Goal: Information Seeking & Learning: Learn about a topic

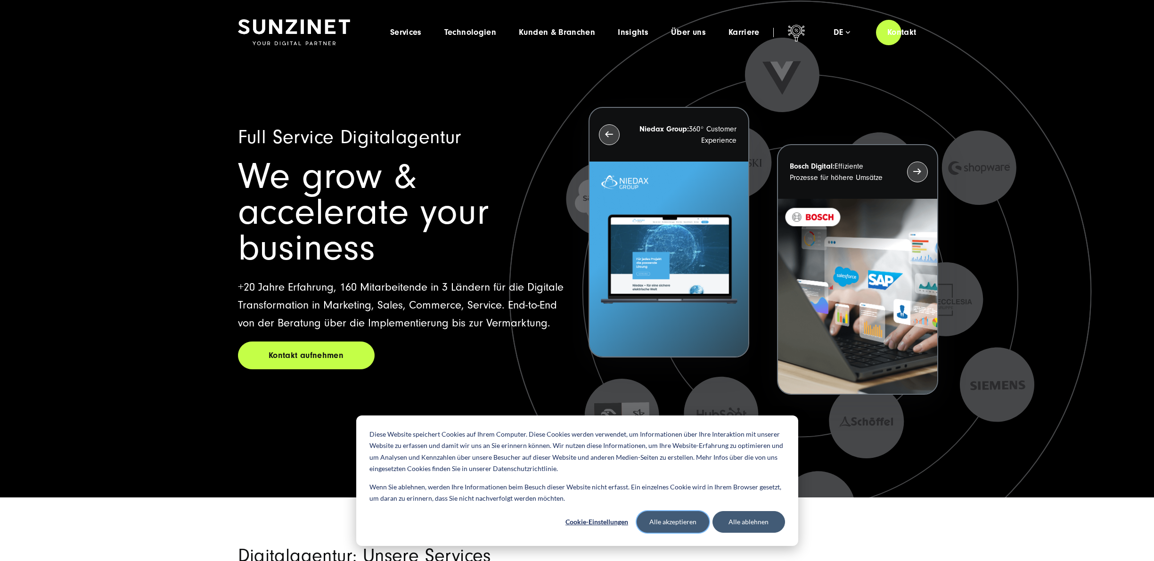
click at [673, 525] on button "Alle akzeptieren" at bounding box center [673, 522] width 73 height 22
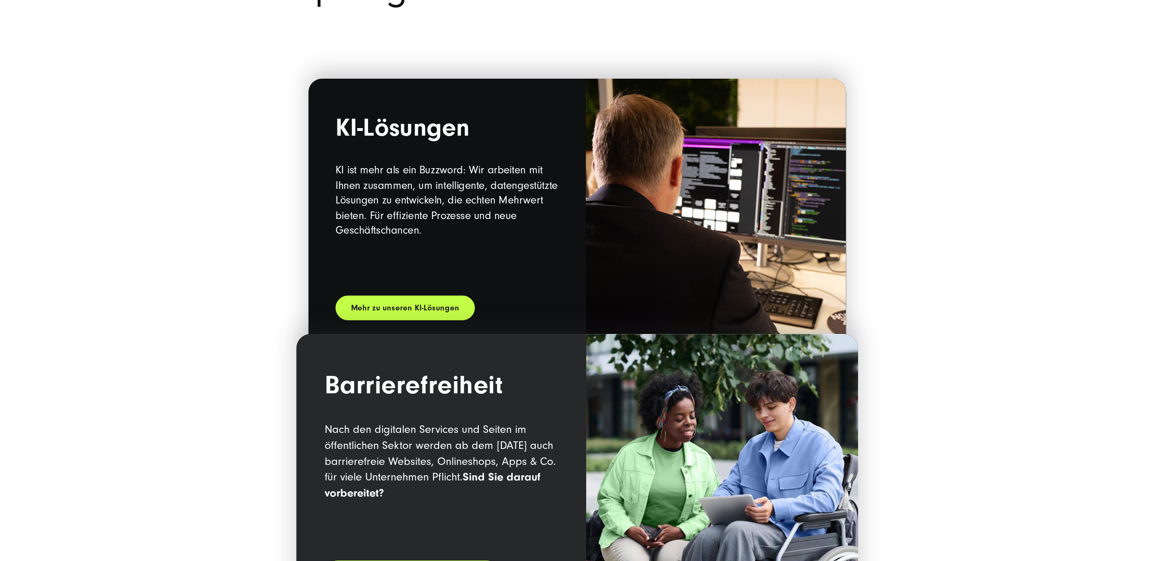
scroll to position [1131, 0]
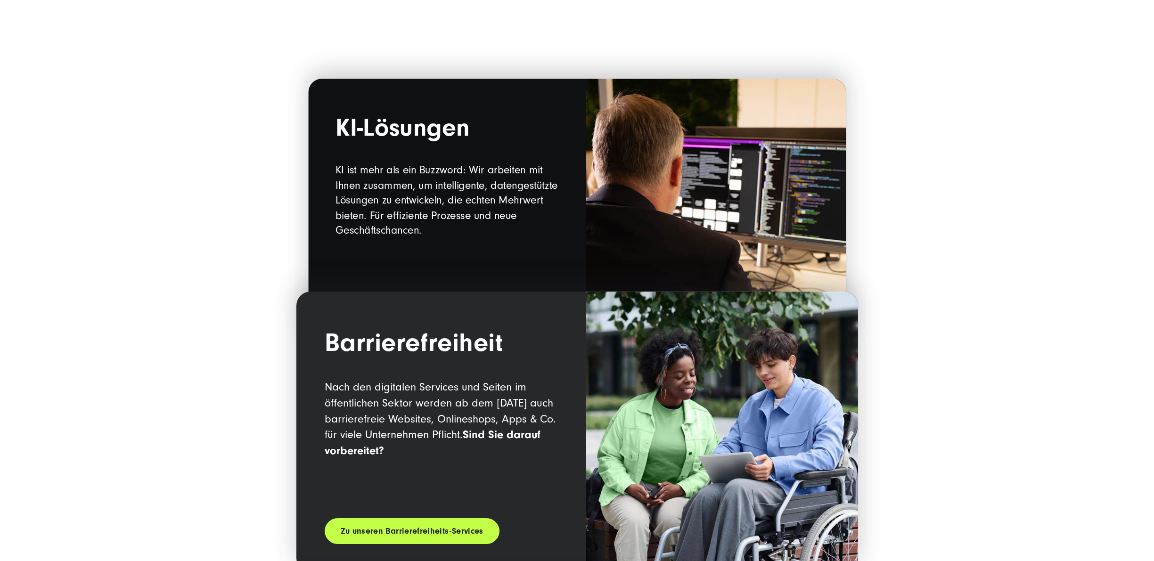
click at [394, 130] on h2 "KI-Lösungen" at bounding box center [447, 130] width 223 height 30
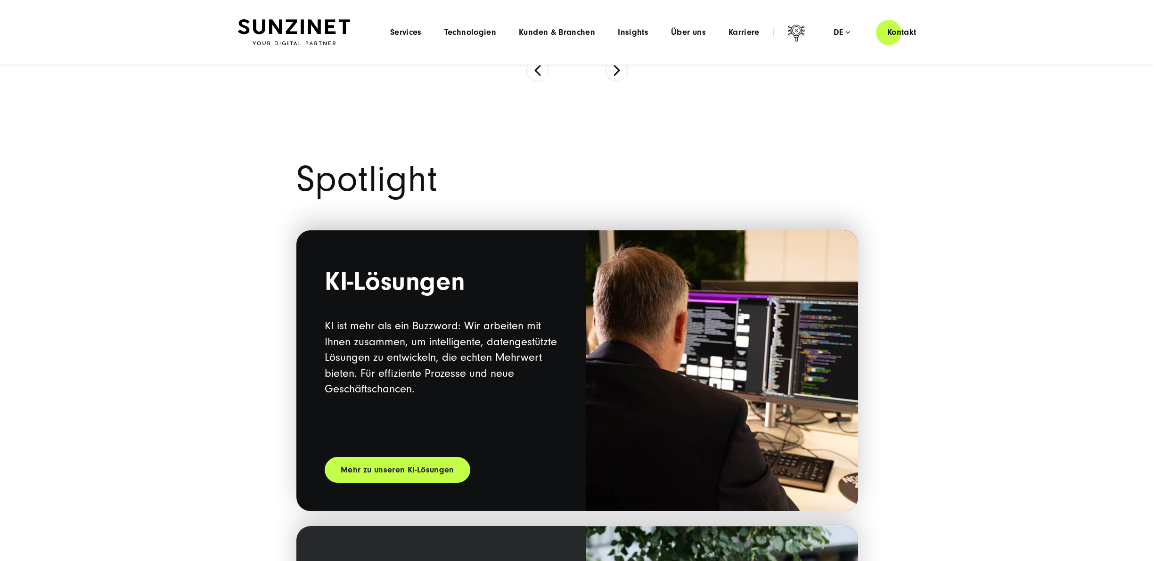
scroll to position [896, 0]
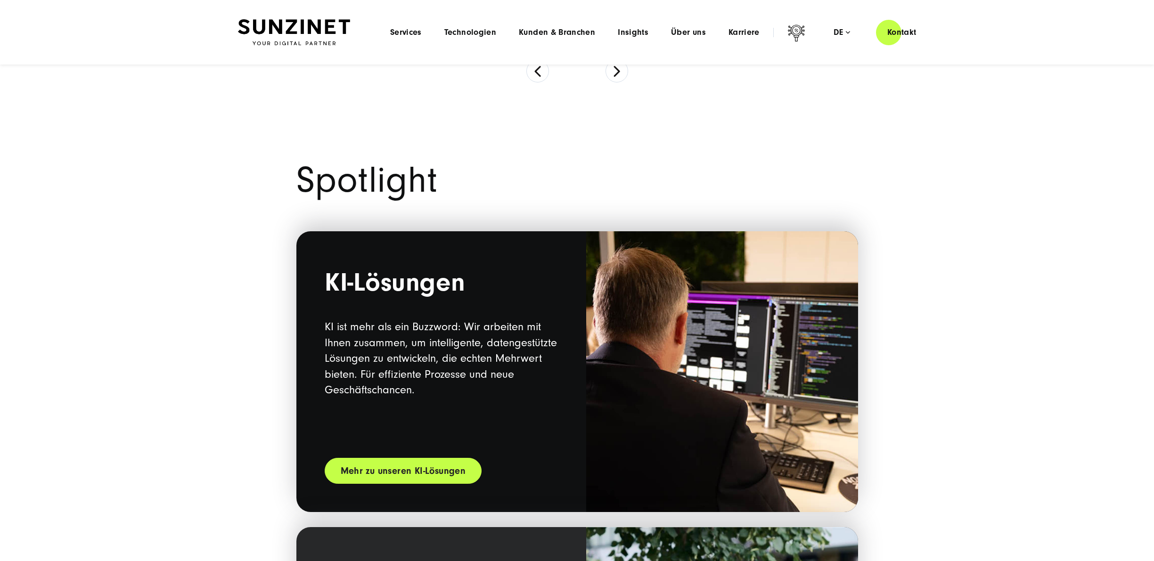
click at [402, 471] on link "Mehr zu unseren KI-Lösungen" at bounding box center [403, 471] width 157 height 26
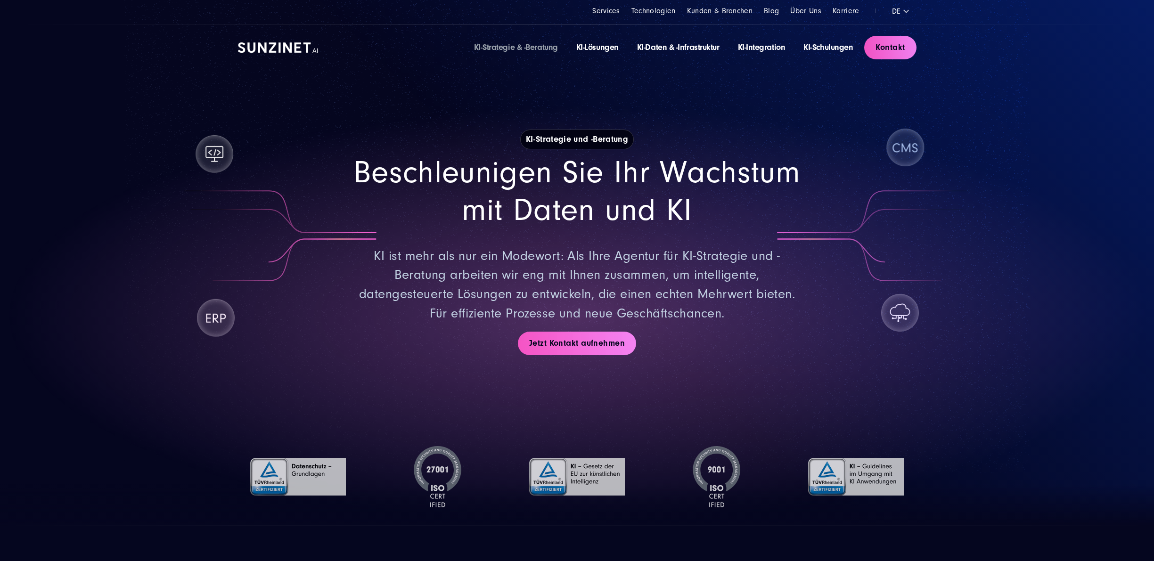
drag, startPoint x: 583, startPoint y: 438, endPoint x: 517, endPoint y: 108, distance: 336.5
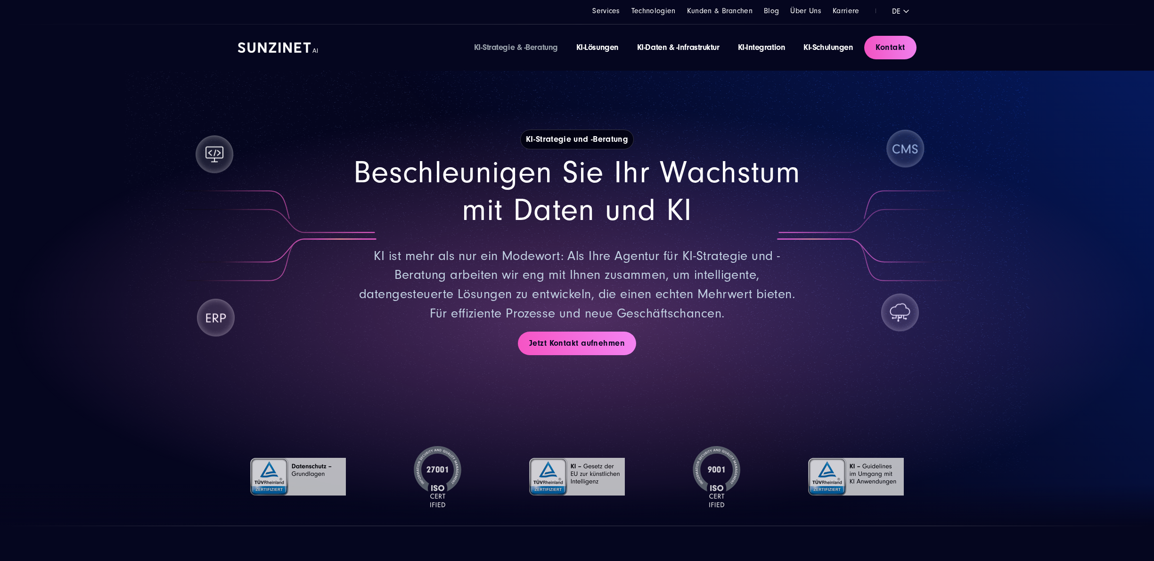
drag, startPoint x: 383, startPoint y: 351, endPoint x: 403, endPoint y: 79, distance: 272.7
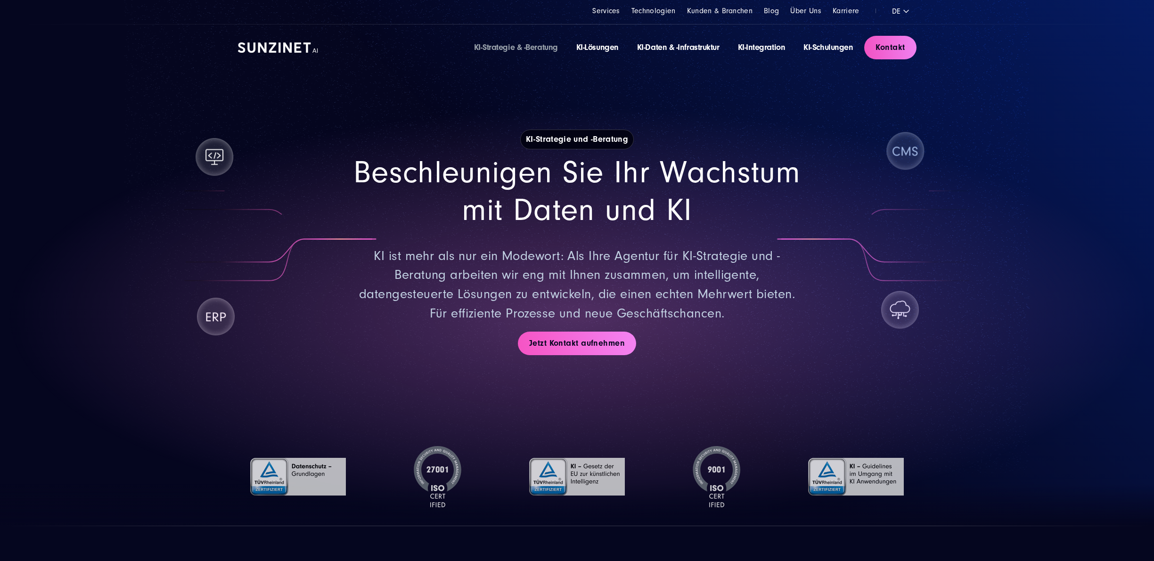
click at [271, 40] on div "KI-Strategie & -Beratung KI-Lösungen KI-Daten & -Infrastruktur KI-Integration K…" at bounding box center [577, 48] width 679 height 46
click at [277, 44] on img at bounding box center [278, 47] width 80 height 10
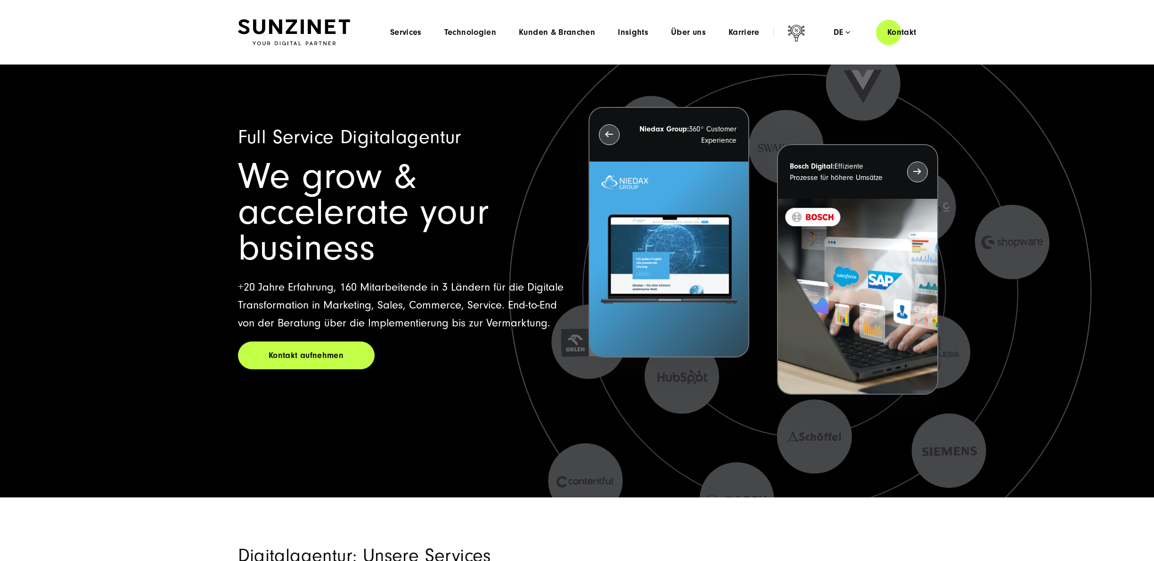
drag, startPoint x: 426, startPoint y: 215, endPoint x: 375, endPoint y: 47, distance: 175.7
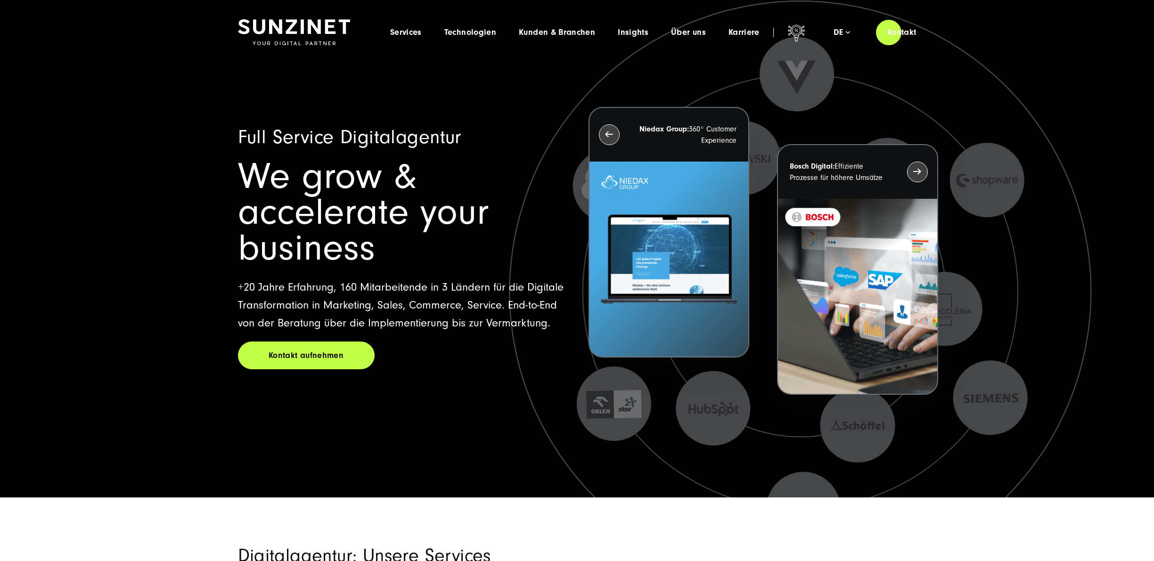
click at [66, 310] on div "Full Service Digitalagentur We grow & accelerate your business +20 Jahre Erfahr…" at bounding box center [577, 249] width 1154 height 498
